Goal: Task Accomplishment & Management: Use online tool/utility

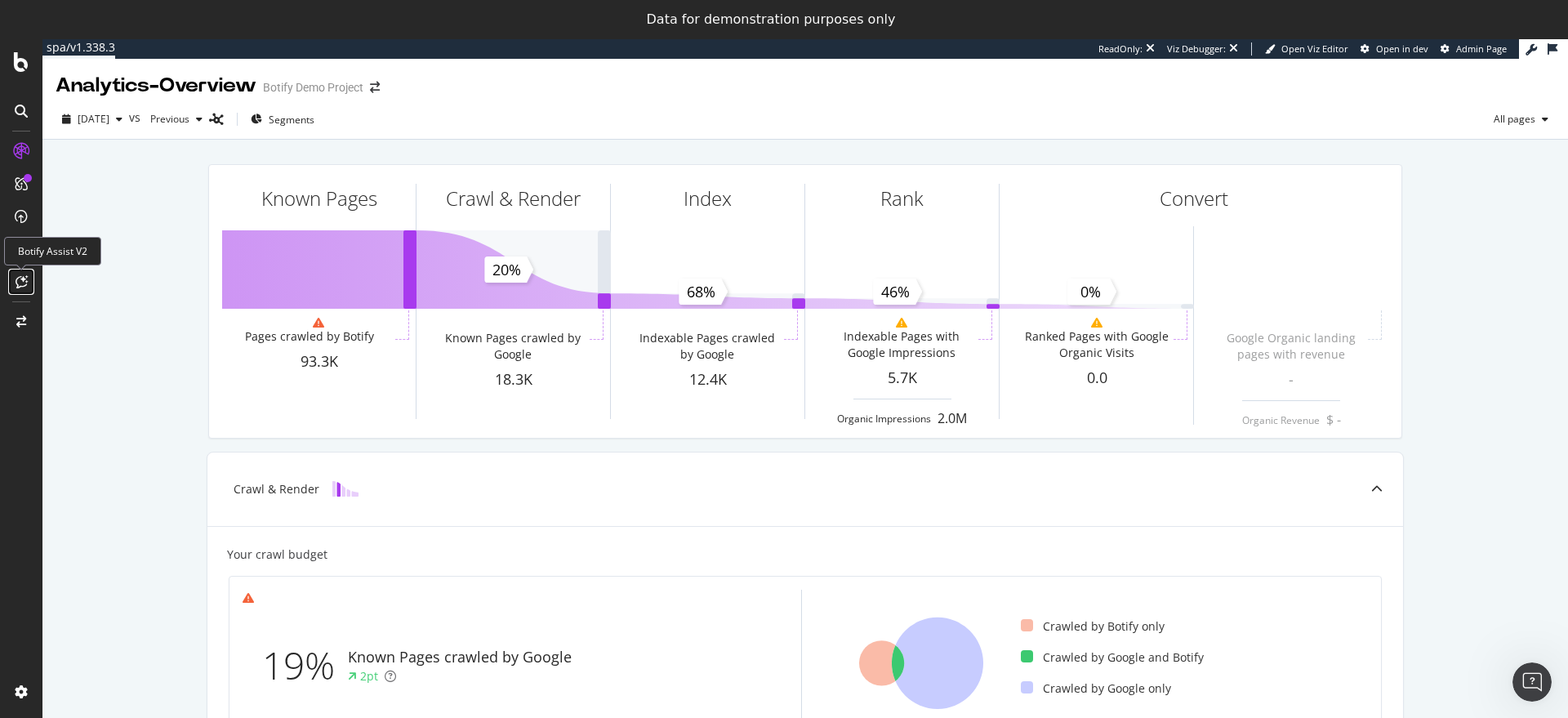
click at [24, 281] on icon at bounding box center [21, 282] width 12 height 13
